Goal: Information Seeking & Learning: Learn about a topic

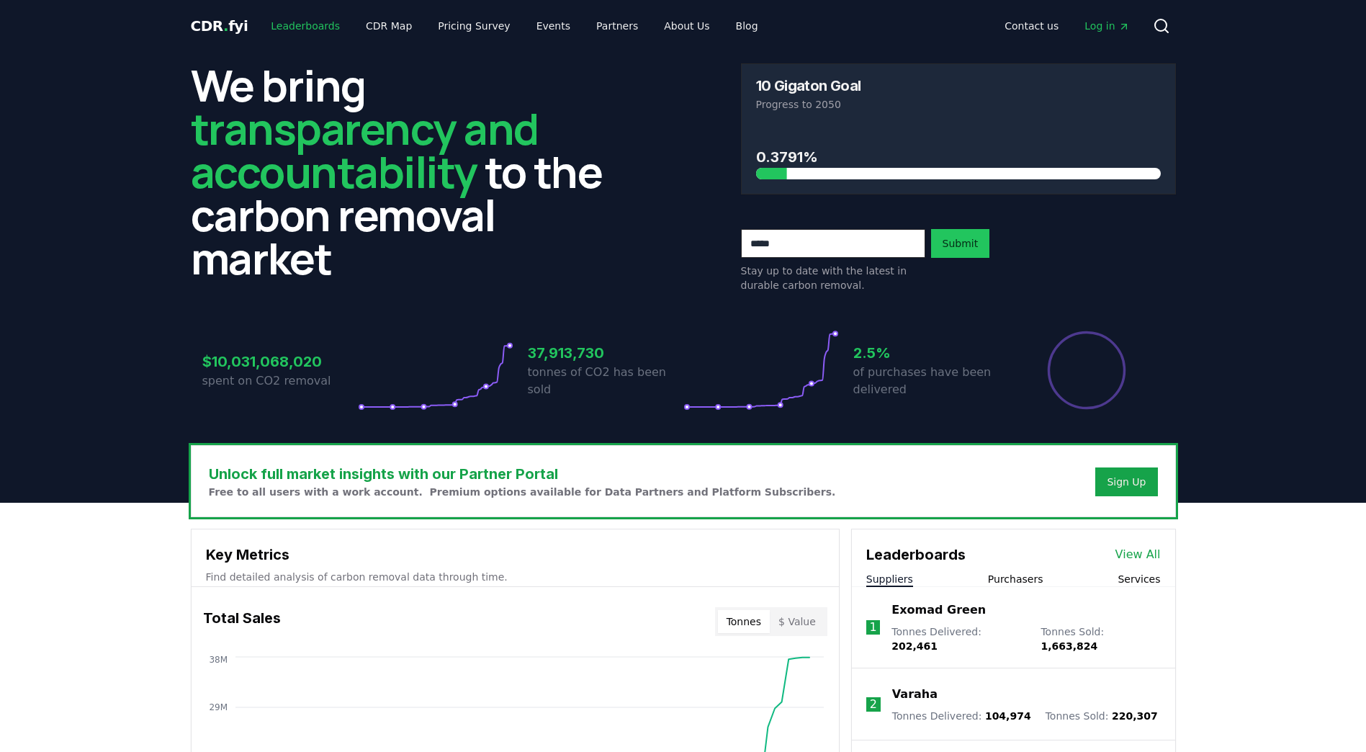
click at [296, 30] on link "Leaderboards" at bounding box center [305, 26] width 92 height 26
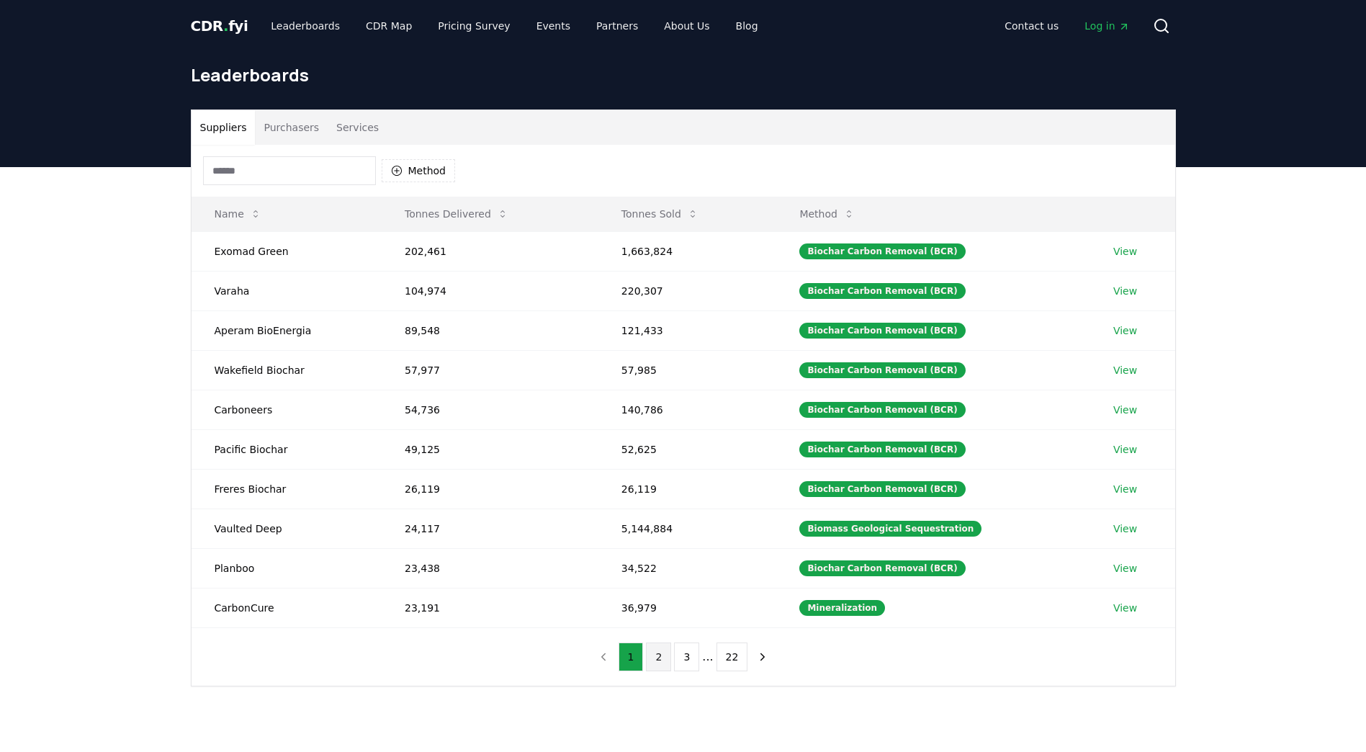
click at [659, 664] on button "2" at bounding box center [658, 656] width 25 height 29
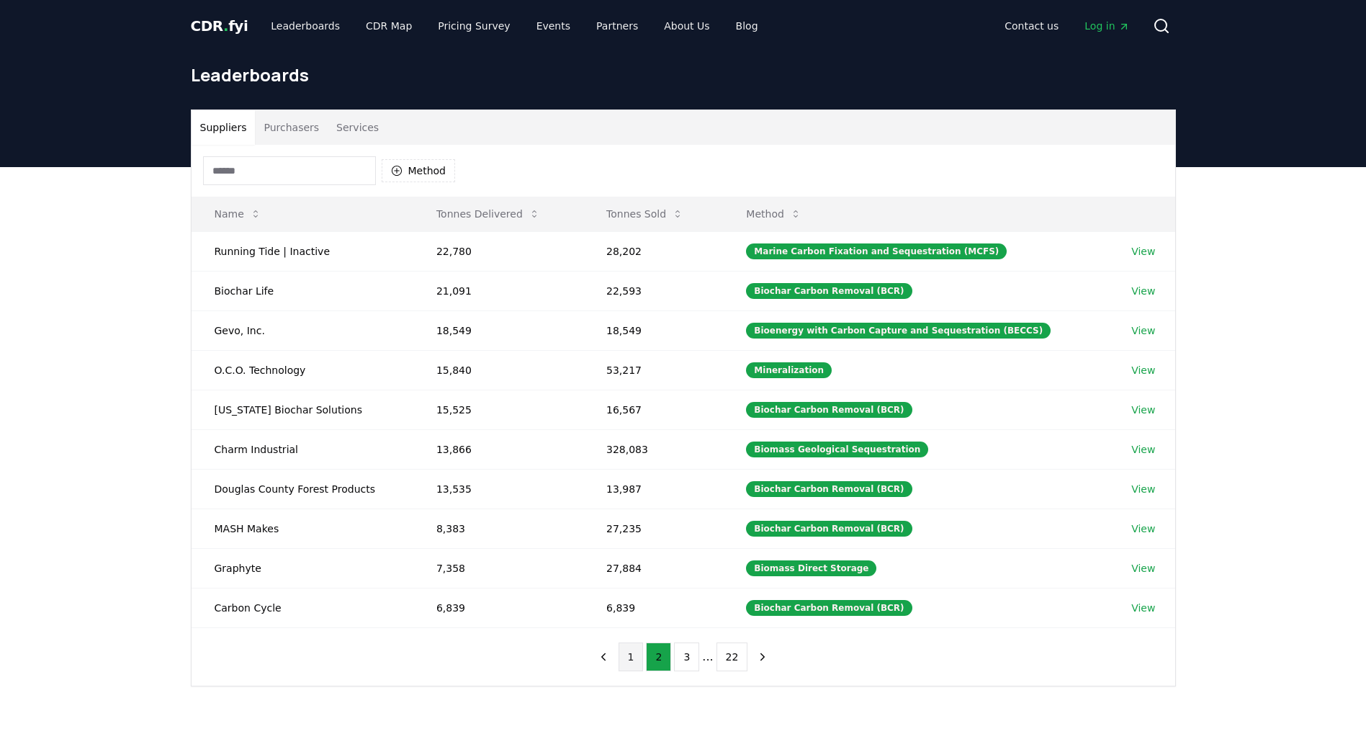
click at [633, 662] on button "1" at bounding box center [630, 656] width 25 height 29
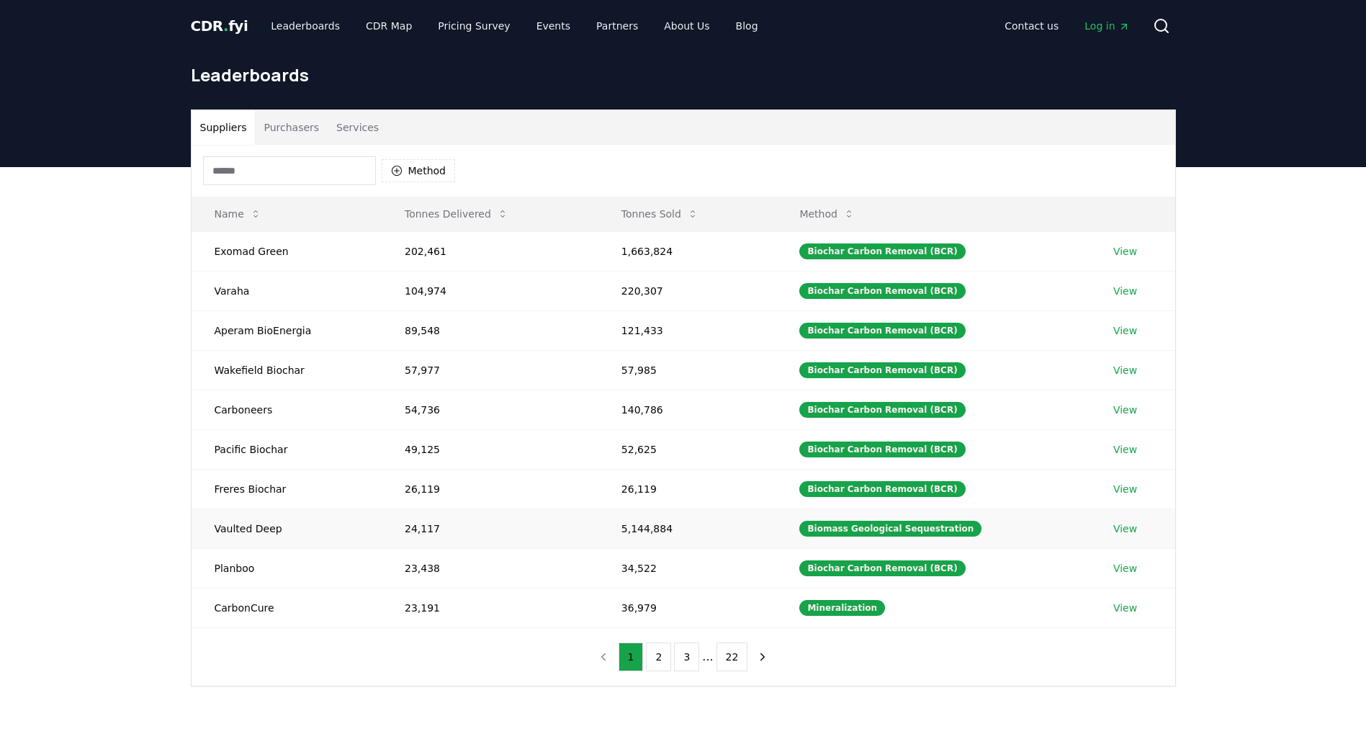
click at [252, 530] on td "Vaulted Deep" at bounding box center [287, 528] width 190 height 40
click at [1125, 528] on link "View" at bounding box center [1125, 528] width 24 height 14
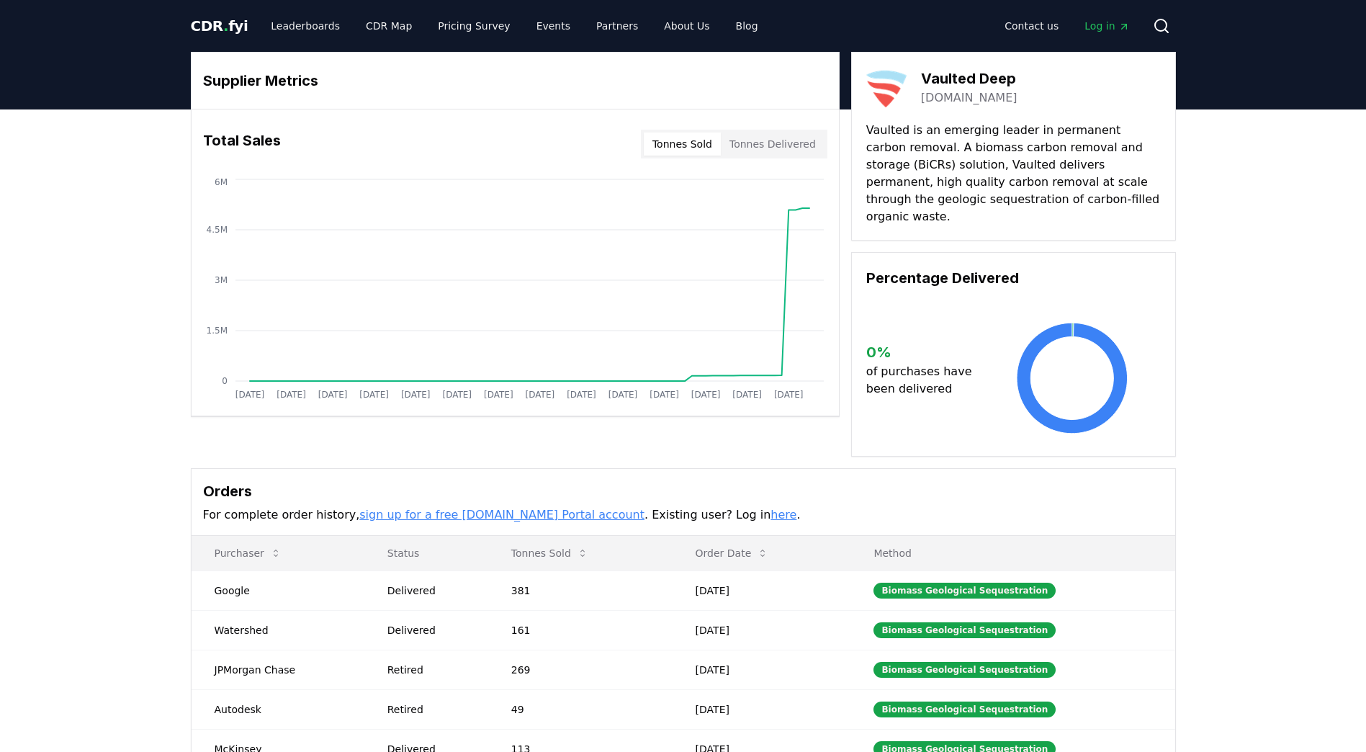
click at [714, 148] on button "Tonnes Sold" at bounding box center [682, 143] width 77 height 23
click at [799, 146] on button "Tonnes Delivered" at bounding box center [773, 143] width 104 height 23
click at [696, 148] on button "Tonnes Sold" at bounding box center [682, 143] width 77 height 23
click at [747, 150] on button "Tonnes Delivered" at bounding box center [773, 143] width 104 height 23
